Goal: Task Accomplishment & Management: Manage account settings

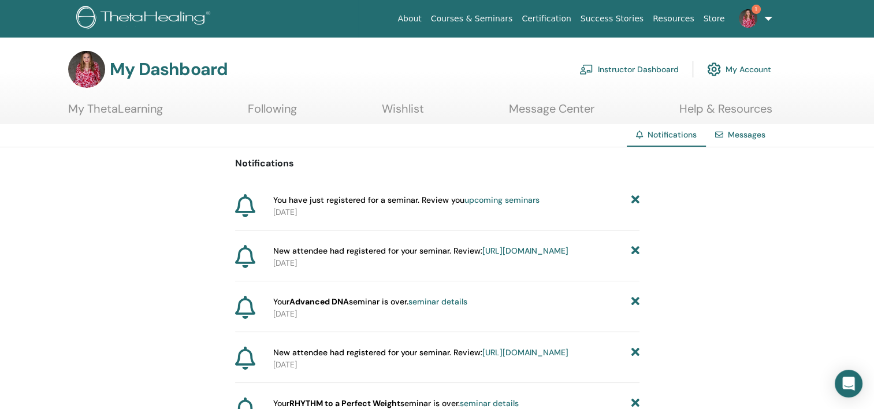
click at [474, 201] on link "upcoming seminars" at bounding box center [502, 200] width 75 height 10
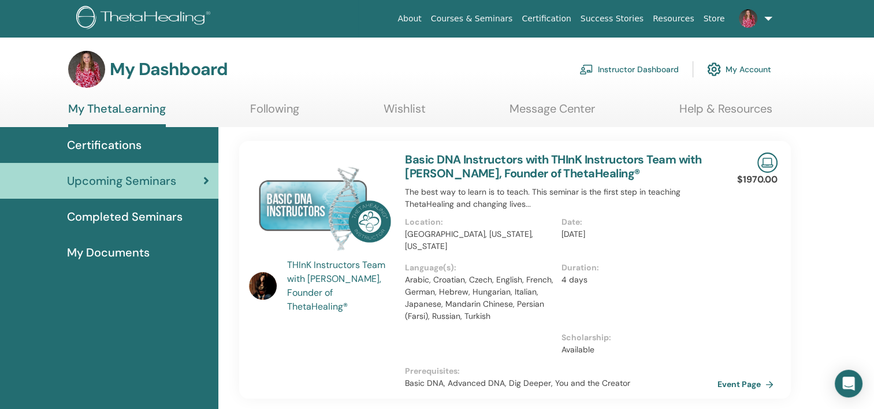
click at [639, 75] on link "Instructor Dashboard" at bounding box center [629, 69] width 99 height 25
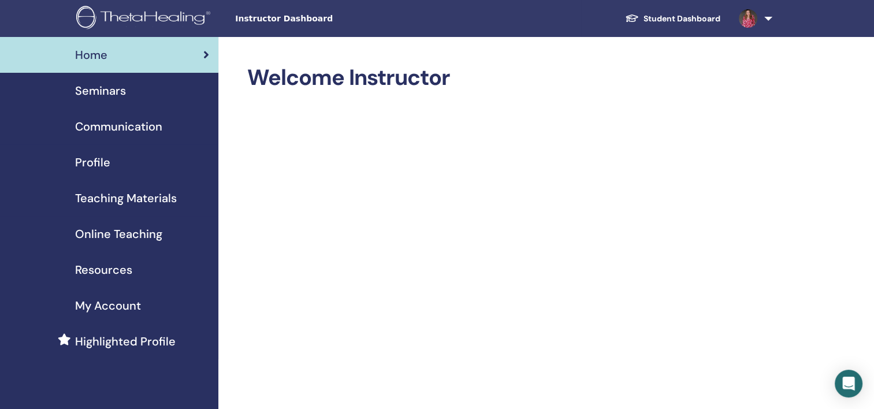
click at [106, 96] on span "Seminars" at bounding box center [100, 90] width 51 height 17
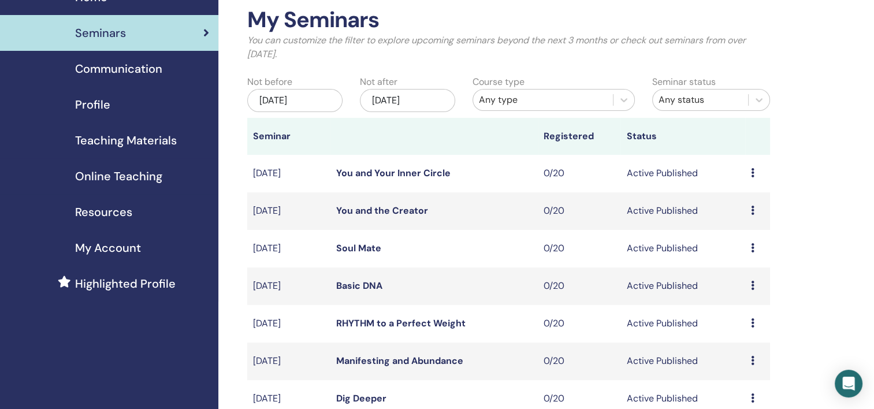
scroll to position [116, 0]
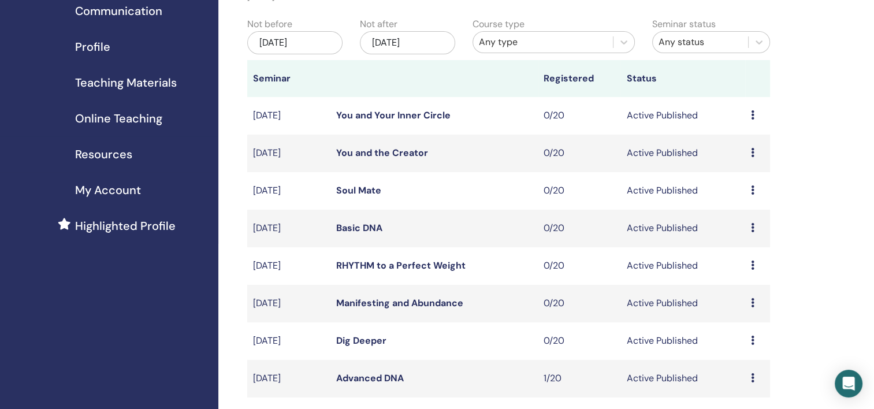
click at [374, 302] on link "Manifesting and Abundance" at bounding box center [399, 303] width 127 height 12
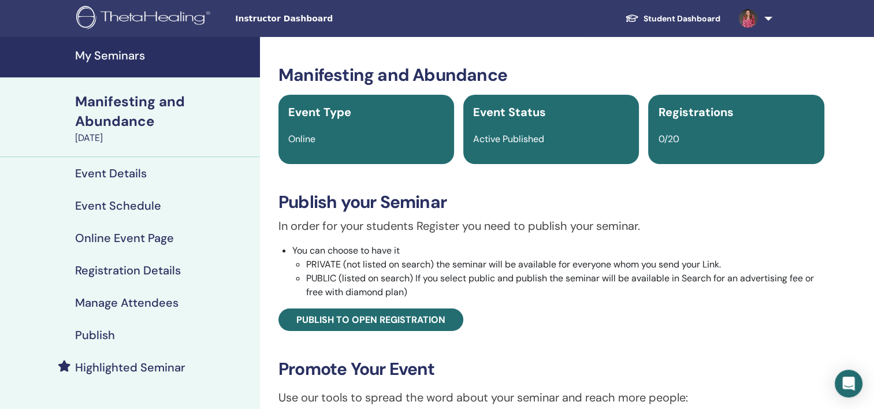
click at [606, 339] on div "Manifesting and Abundance Event Type Online Event Status Active Published Regis…" at bounding box center [551, 317] width 569 height 505
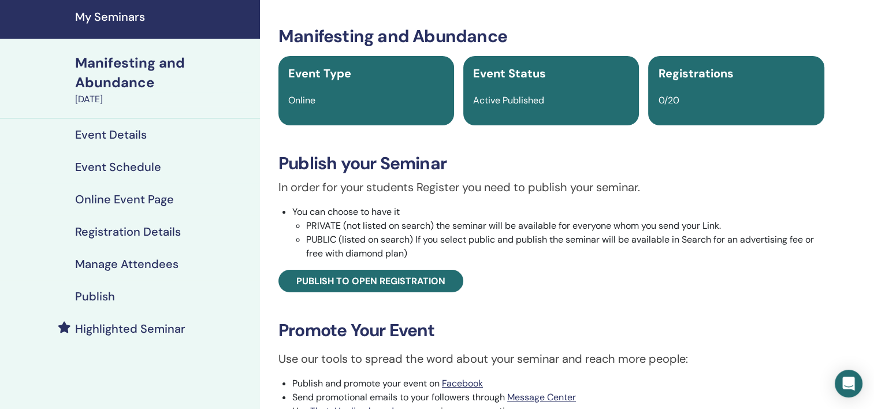
scroll to position [58, 0]
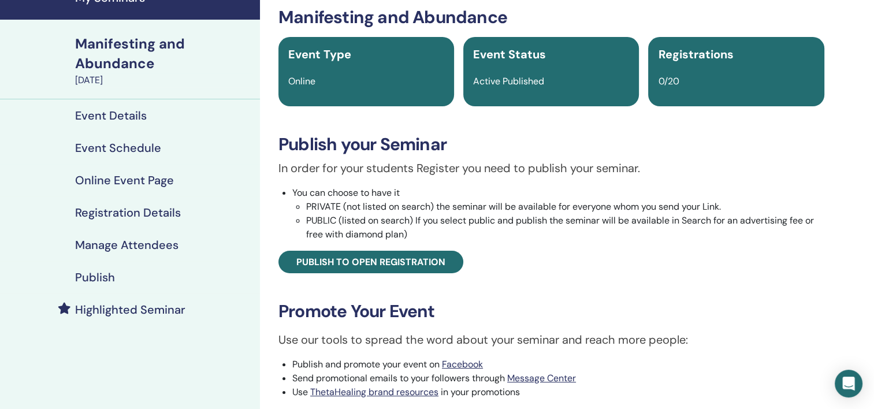
click at [566, 251] on div "In order for your students Register you need to publish your seminar. You can c…" at bounding box center [551, 217] width 563 height 114
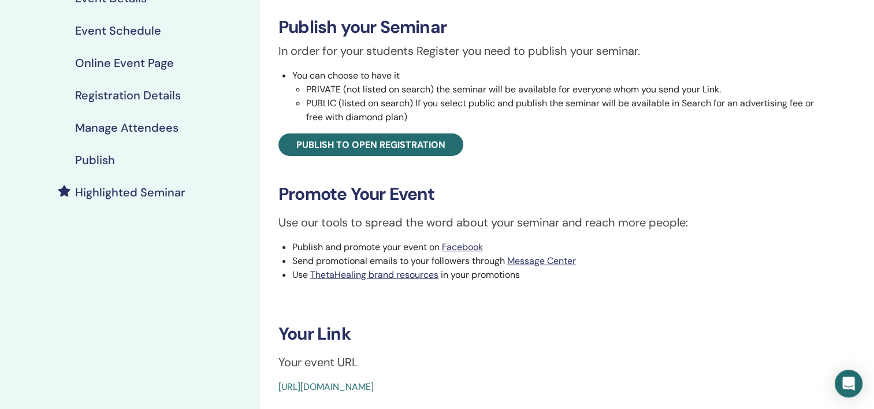
scroll to position [173, 0]
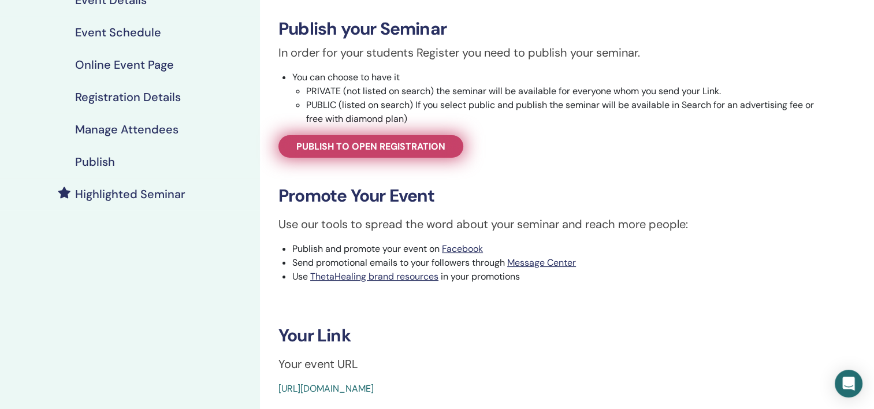
click at [428, 150] on span "Publish to open registration" at bounding box center [370, 146] width 149 height 12
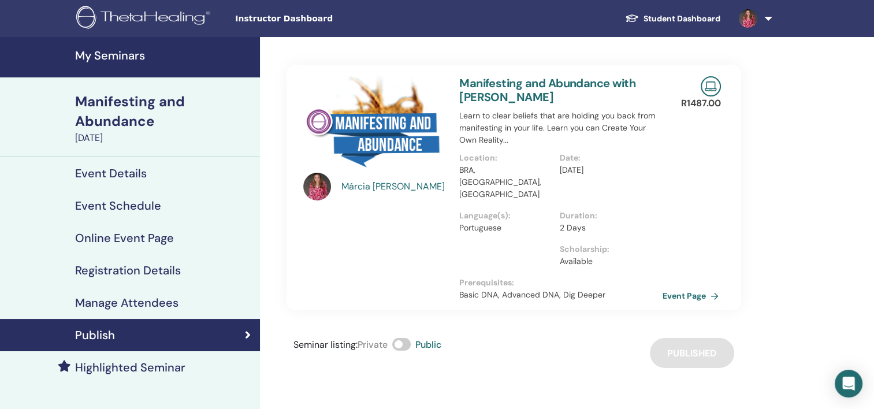
click at [689, 287] on link "Event Page" at bounding box center [693, 295] width 61 height 17
